Goal: Task Accomplishment & Management: Manage account settings

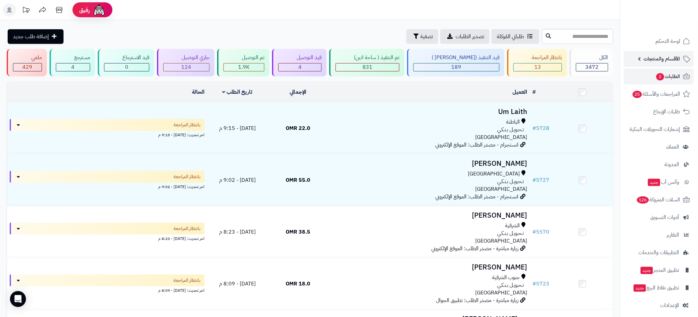
click at [656, 60] on span "الأقسام والمنتجات" at bounding box center [662, 58] width 37 height 9
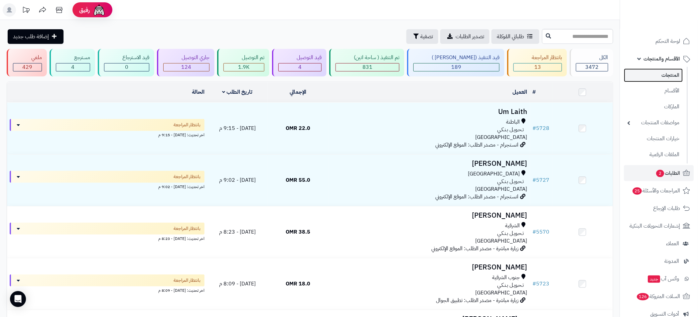
click at [673, 76] on link "المنتجات" at bounding box center [653, 75] width 59 height 14
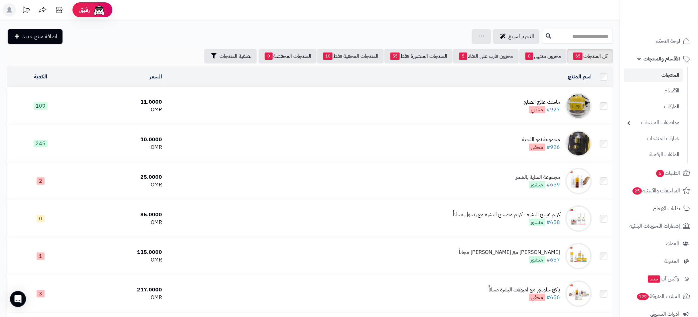
click at [559, 39] on input "text" at bounding box center [577, 36] width 71 height 15
type input "****"
click at [573, 63] on link "واقي الشمس مع كريم اساس" at bounding box center [577, 65] width 71 height 12
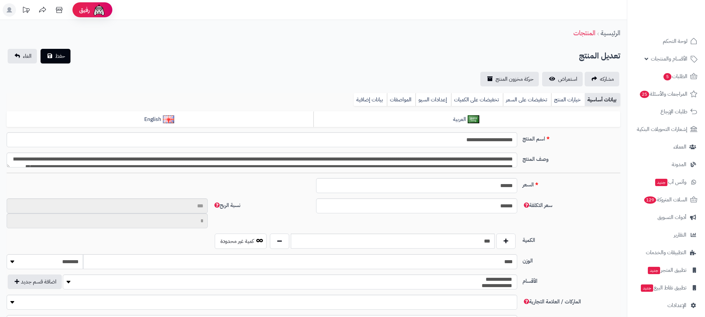
type input "**"
type input "********"
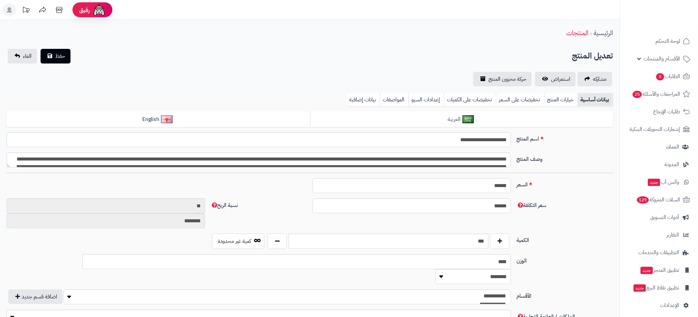
type input "****"
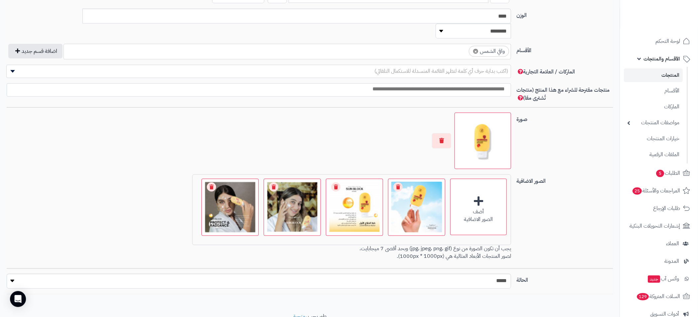
scroll to position [366, 0]
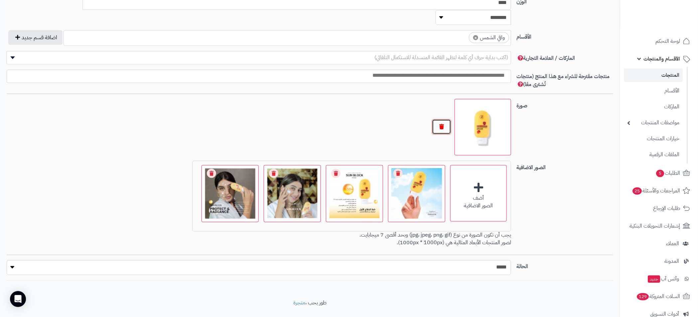
click at [442, 119] on button "button" at bounding box center [441, 126] width 19 height 15
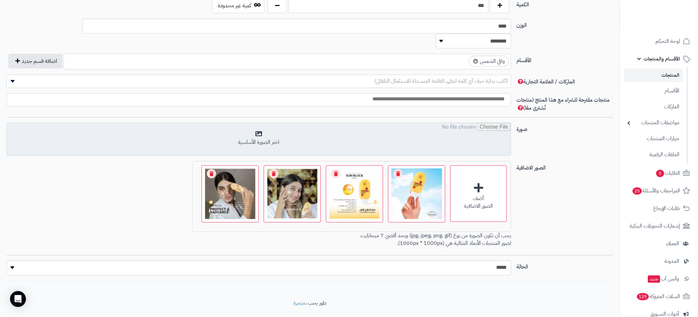
click at [282, 131] on input "file" at bounding box center [259, 139] width 504 height 33
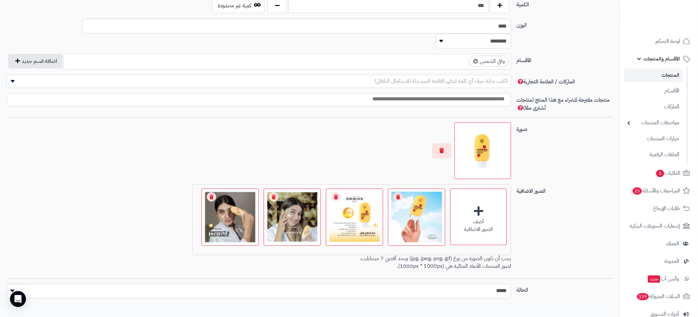
click at [339, 124] on div at bounding box center [259, 151] width 504 height 57
click at [399, 193] on link "Remove file" at bounding box center [397, 197] width 9 height 9
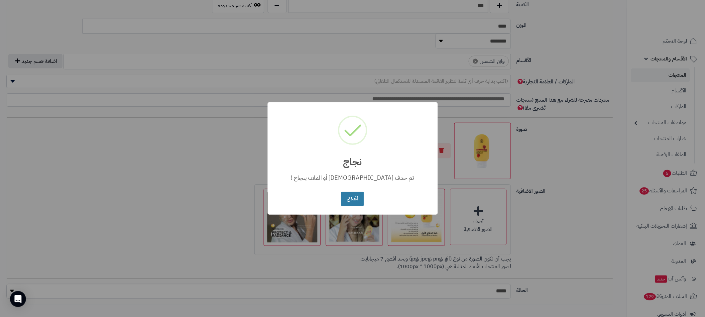
click at [349, 199] on button "أغلاق" at bounding box center [352, 199] width 23 height 14
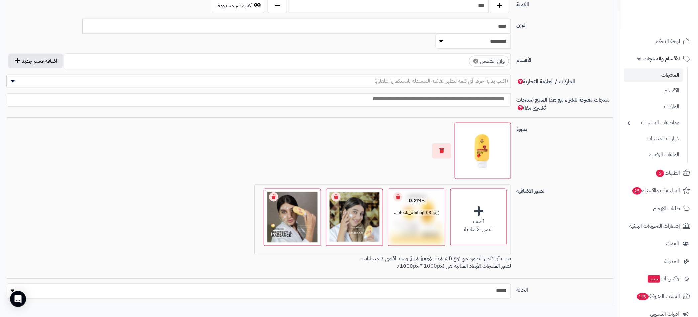
click at [398, 193] on link "Remove file" at bounding box center [397, 197] width 9 height 9
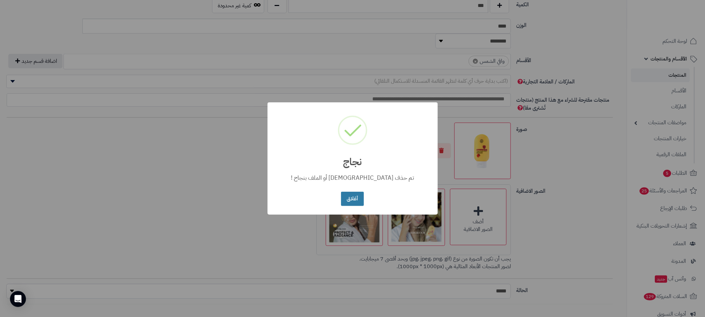
click at [352, 197] on button "أغلاق" at bounding box center [352, 199] width 23 height 14
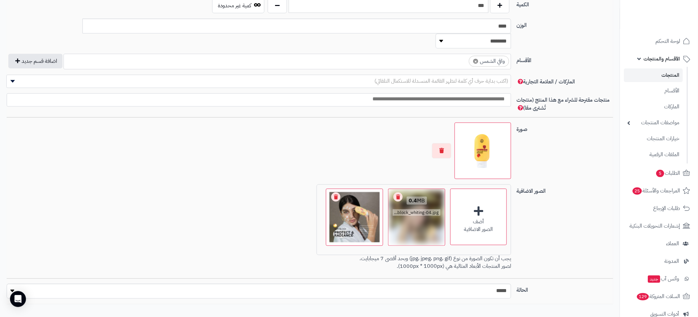
click at [399, 193] on link "Remove file" at bounding box center [397, 197] width 9 height 9
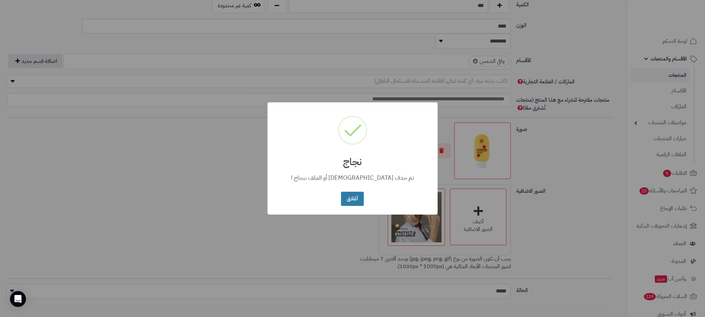
click at [353, 195] on button "أغلاق" at bounding box center [352, 199] width 23 height 14
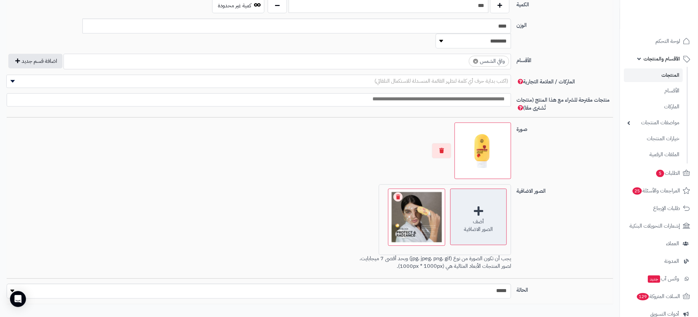
click at [476, 196] on div "أضف الصور الاضافية" at bounding box center [478, 217] width 57 height 57
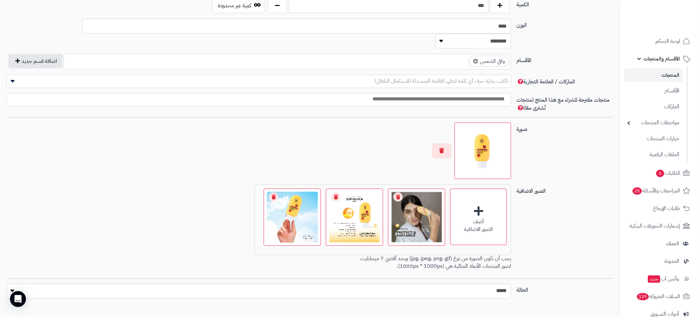
scroll to position [0, 0]
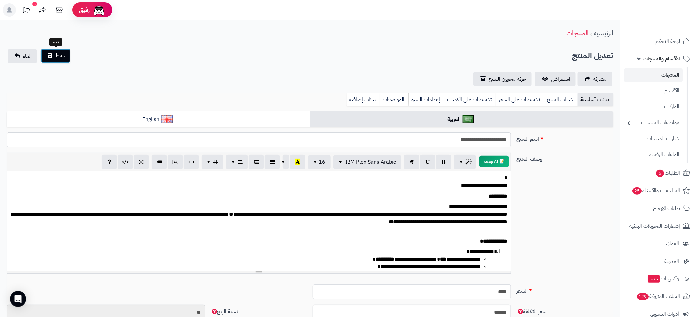
click at [57, 55] on span "حفظ" at bounding box center [60, 56] width 10 height 8
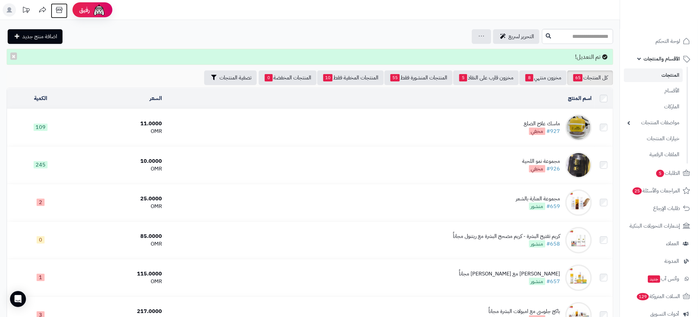
click at [63, 12] on icon at bounding box center [59, 9] width 13 height 13
